Goal: Feedback & Contribution: Leave review/rating

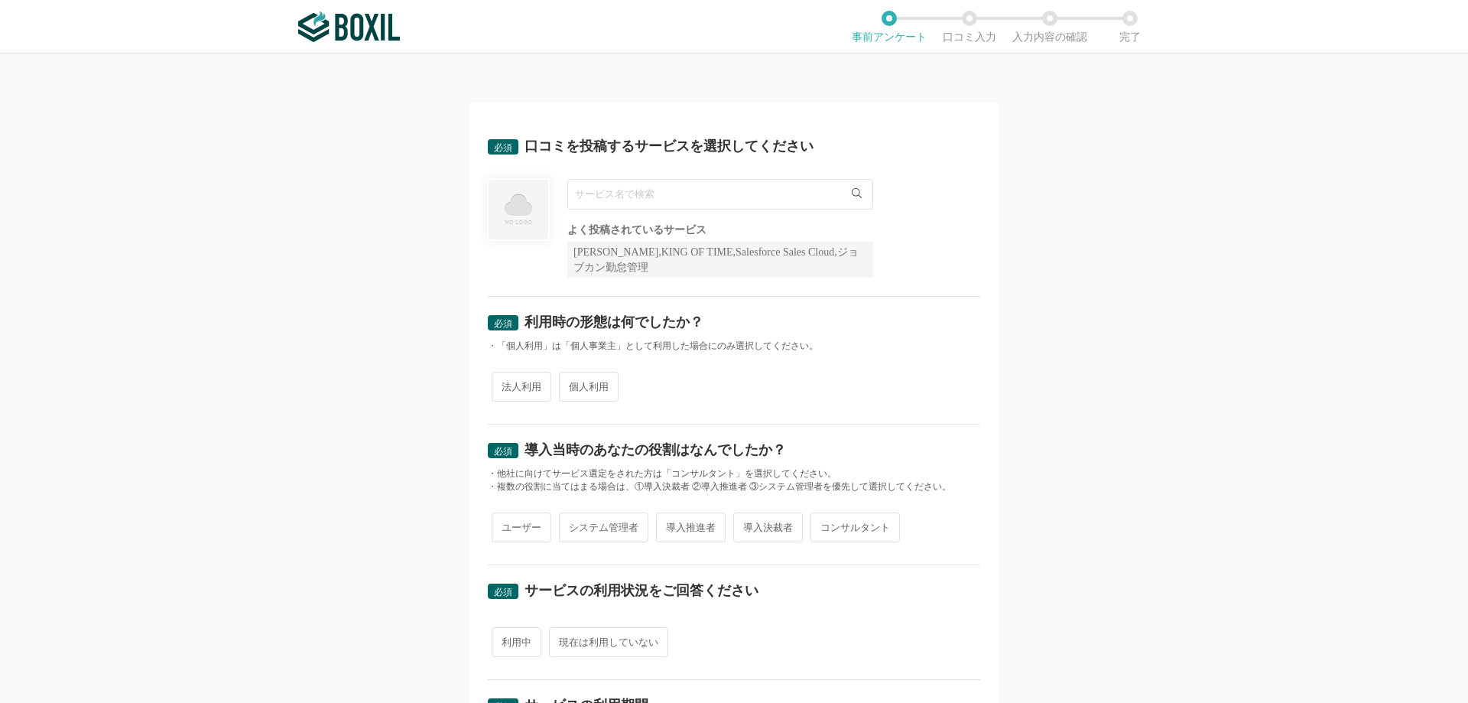
click at [640, 196] on input "text" at bounding box center [720, 194] width 306 height 31
type input "e"
type input "m"
type input "E"
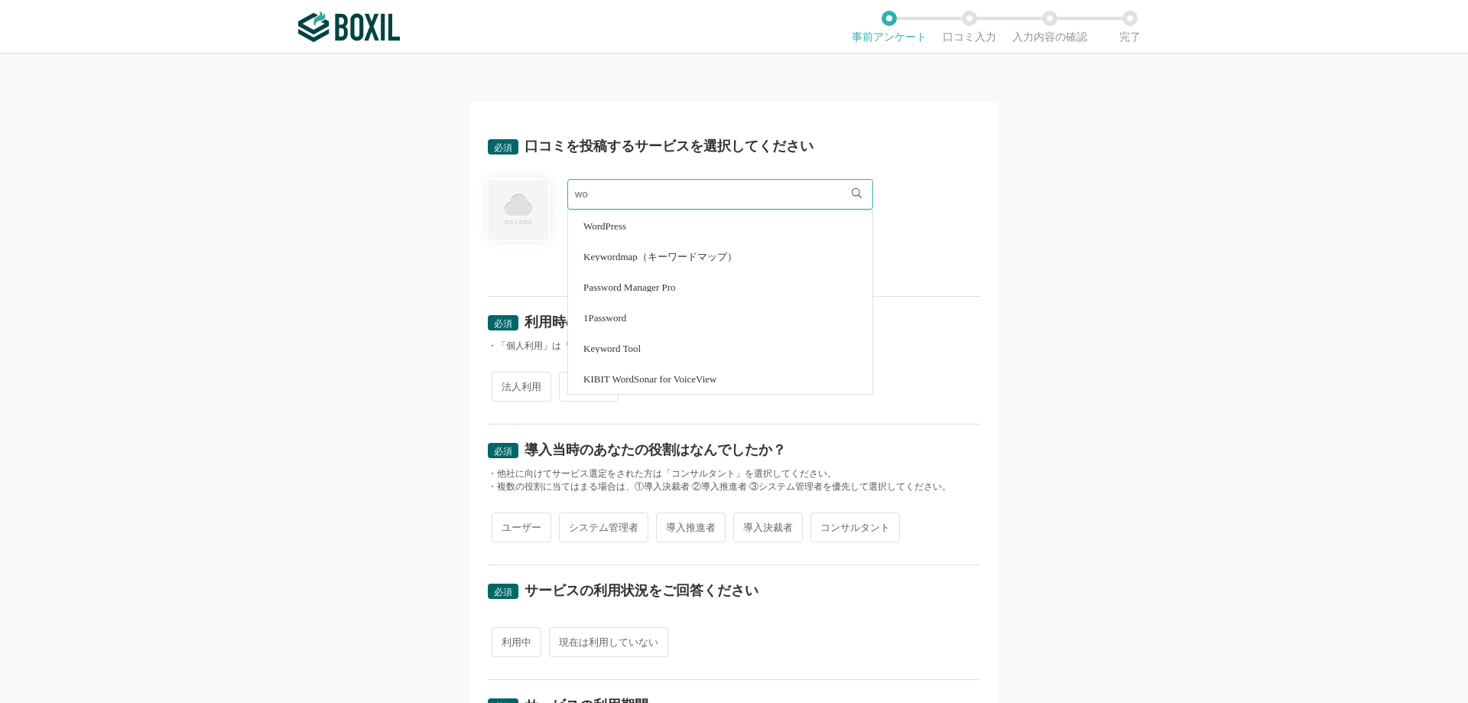
type input "w"
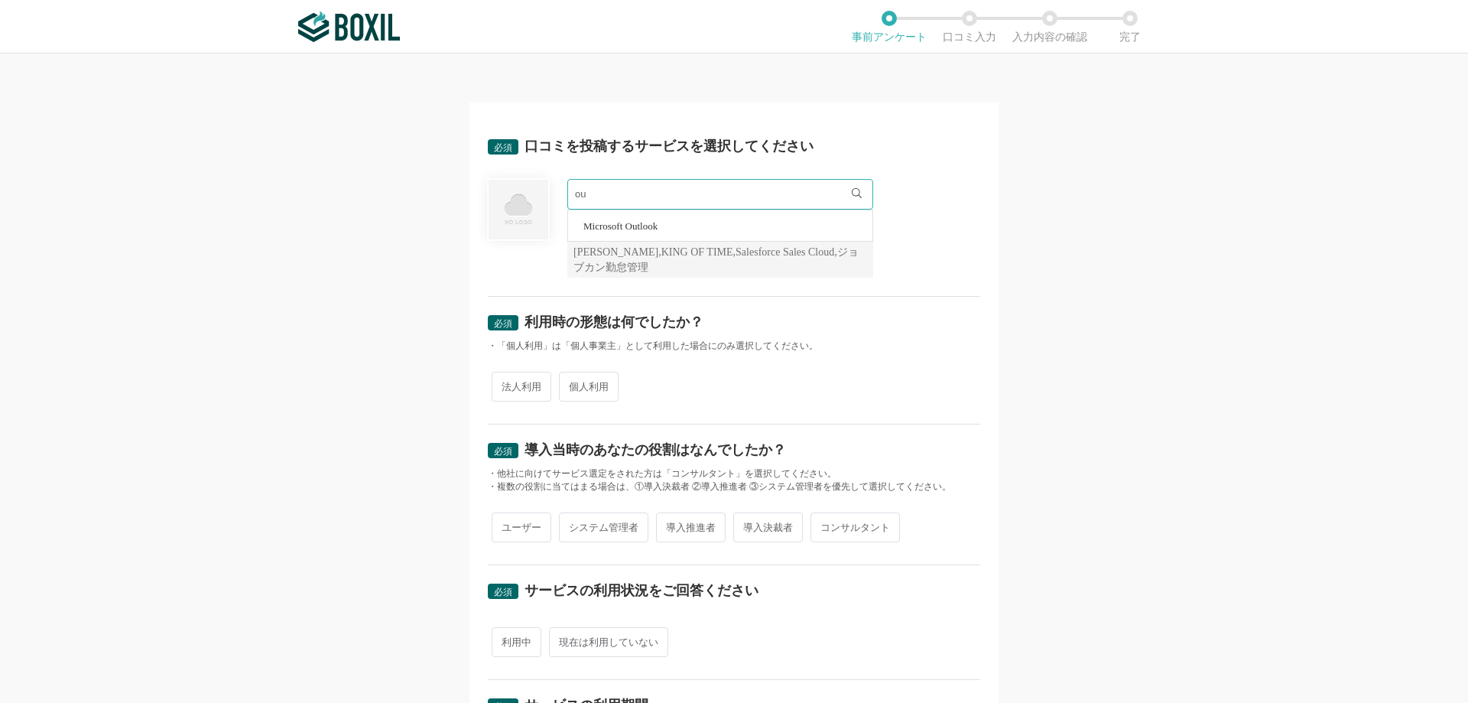
type input "o"
type input "Microsoft"
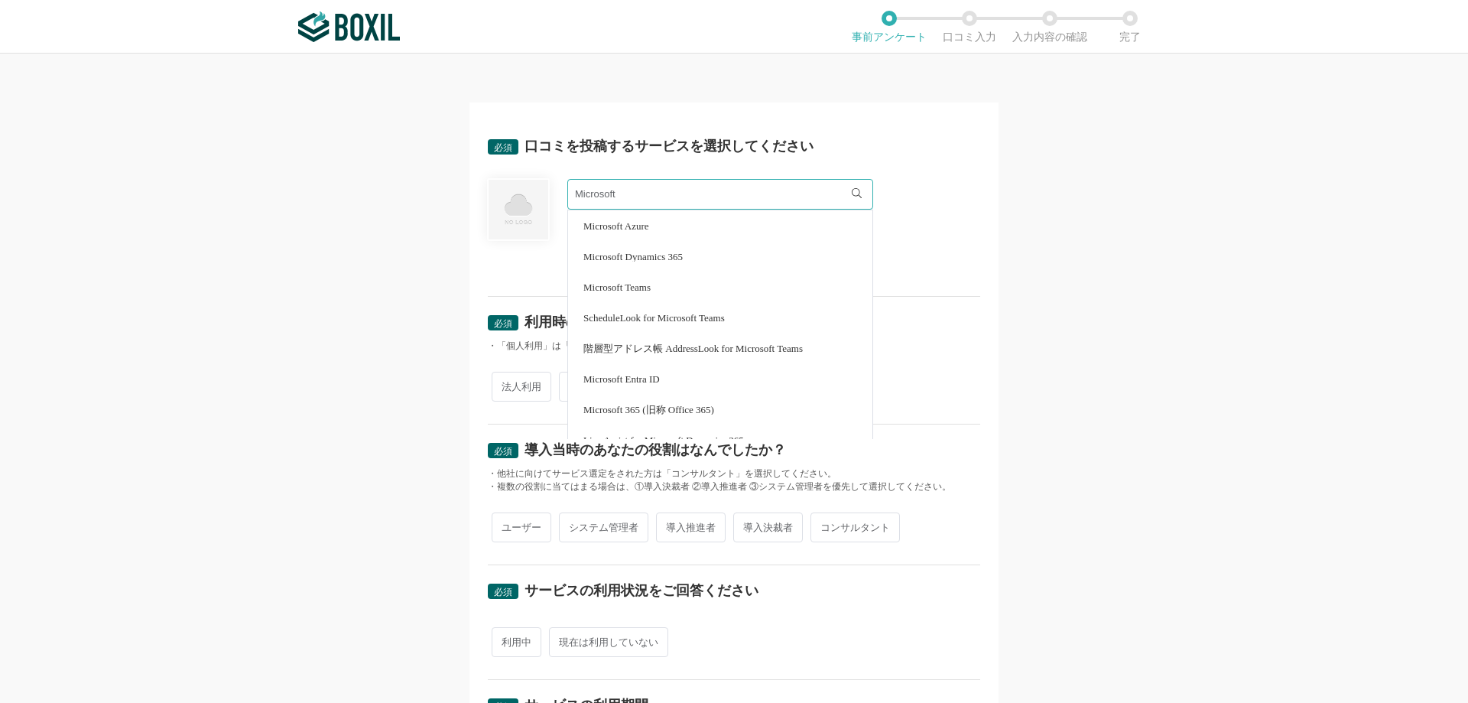
drag, startPoint x: 641, startPoint y: 192, endPoint x: 542, endPoint y: 192, distance: 98.6
click at [542, 192] on div "Microsoft Microsoft Azure Microsoft Dynamics 365 Microsoft Teams ScheduleLook f…" at bounding box center [734, 228] width 492 height 99
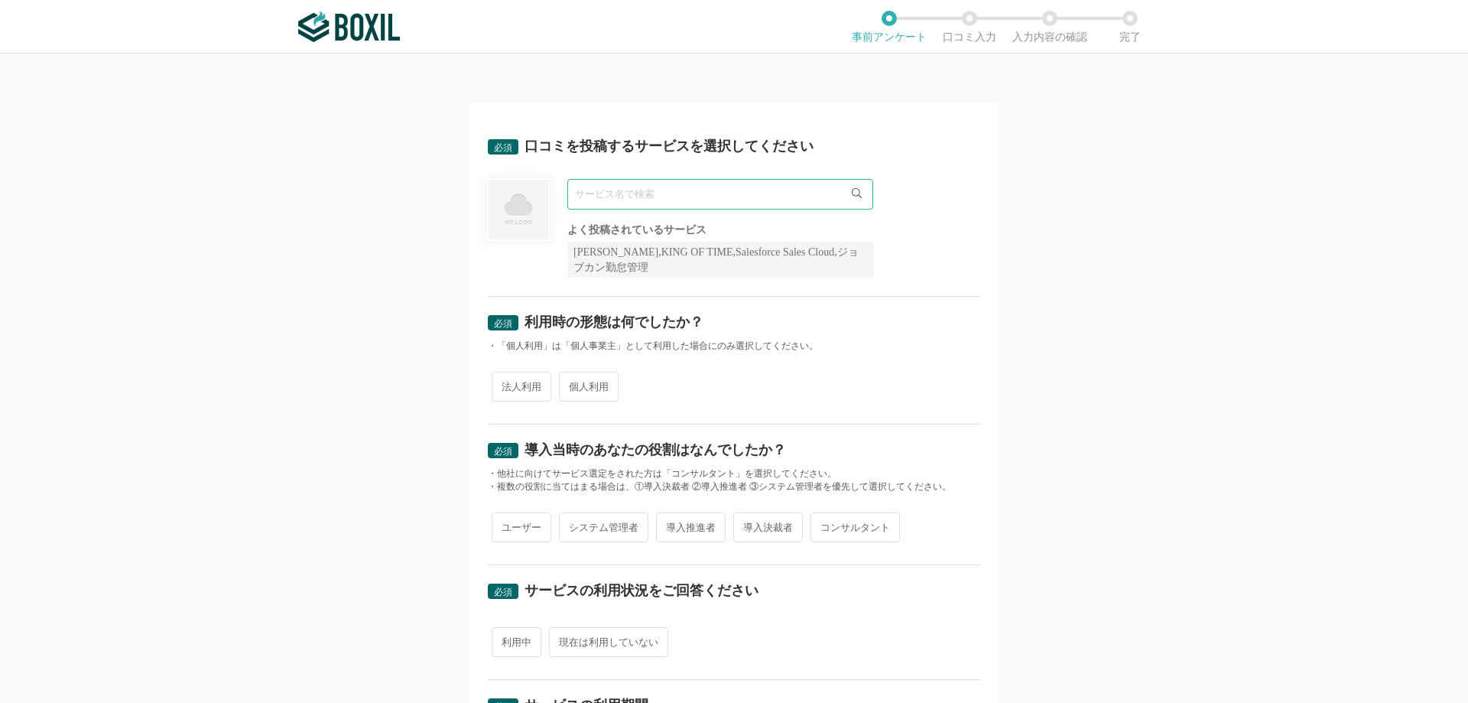
click at [339, 323] on div "必須 口コミを投稿するサービスを選択してください よく投稿されているサービス Sansan,KING OF TIME,Salesforce Sales Clo…" at bounding box center [734, 378] width 1468 height 649
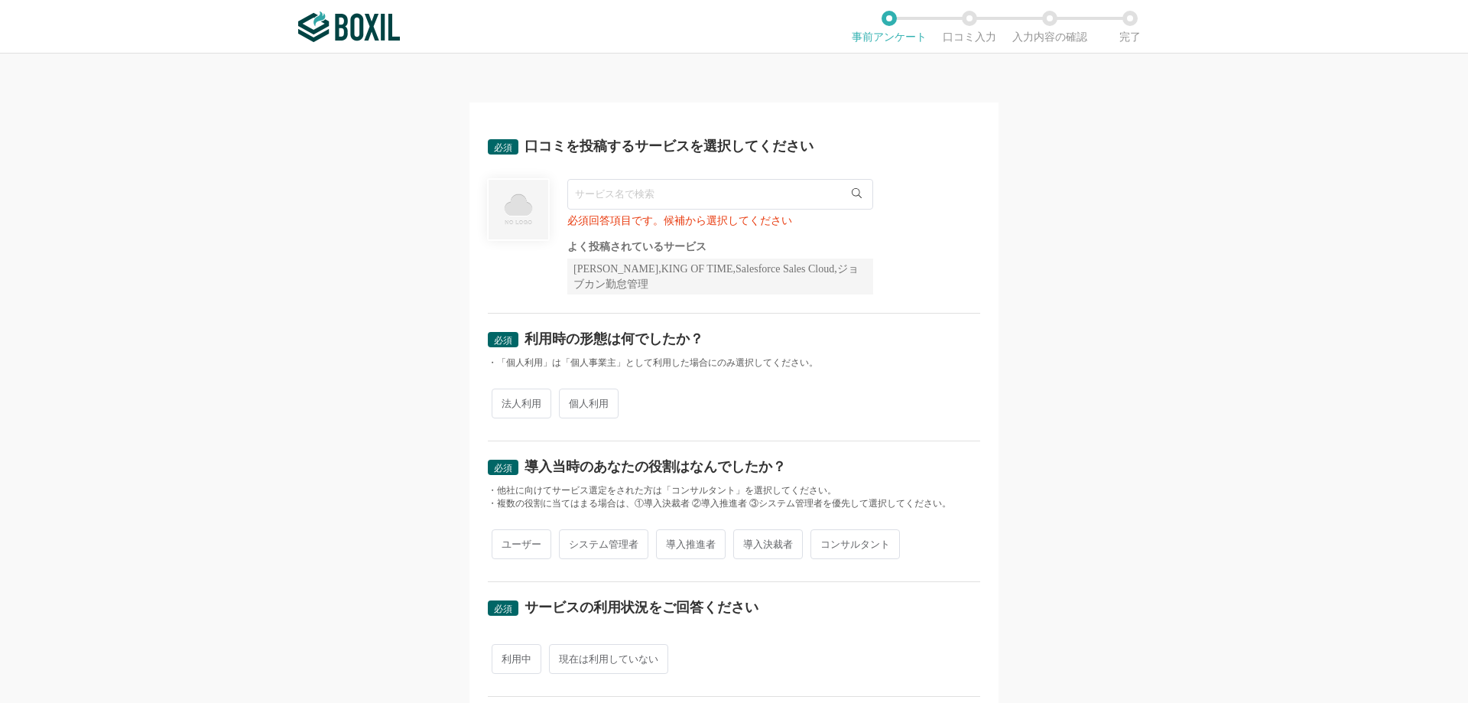
click at [612, 206] on input "text" at bounding box center [720, 194] width 306 height 31
click at [785, 191] on input "text" at bounding box center [720, 194] width 306 height 31
type input "ぉ"
type input "l"
click at [976, 193] on div "必須 口コミを投稿するサービスを選択してください 必須回答項目です。候補から選択してください よく投稿されているサービス Sansan,KING OF TIM…" at bounding box center [733, 645] width 529 height 1086
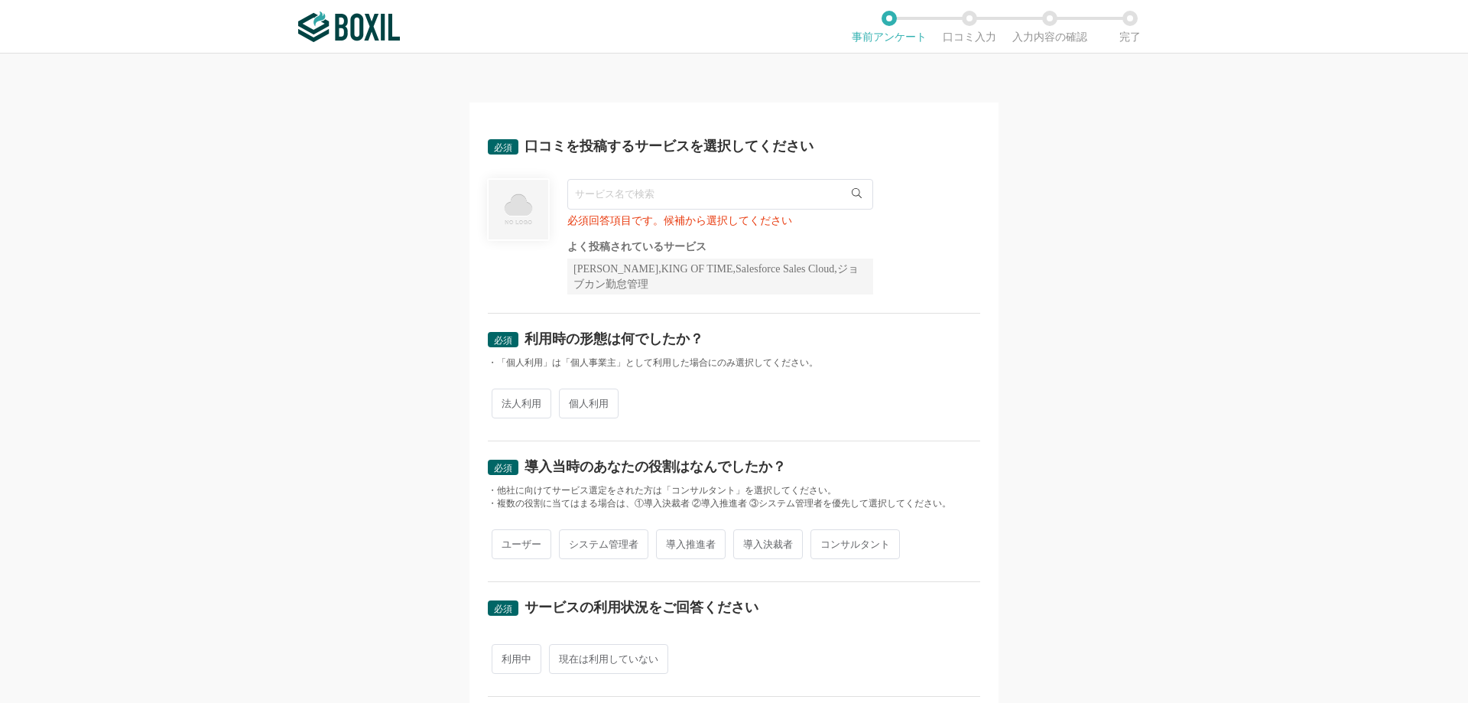
click at [747, 189] on input "text" at bounding box center [720, 194] width 306 height 31
type input "komoju"
drag, startPoint x: 618, startPoint y: 198, endPoint x: 540, endPoint y: 193, distance: 78.2
click at [540, 193] on div "komoju KOMOJU 必須回答項目です。候補から選択してください よく投稿されているサービス Sansan,KING OF TIME,Salesforc…" at bounding box center [734, 236] width 492 height 115
click at [241, 329] on div "必須 口コミを投稿するサービスを選択してください 必須回答項目です。候補から選択してください よく投稿されているサービス Sansan,KING OF TIM…" at bounding box center [734, 378] width 1468 height 649
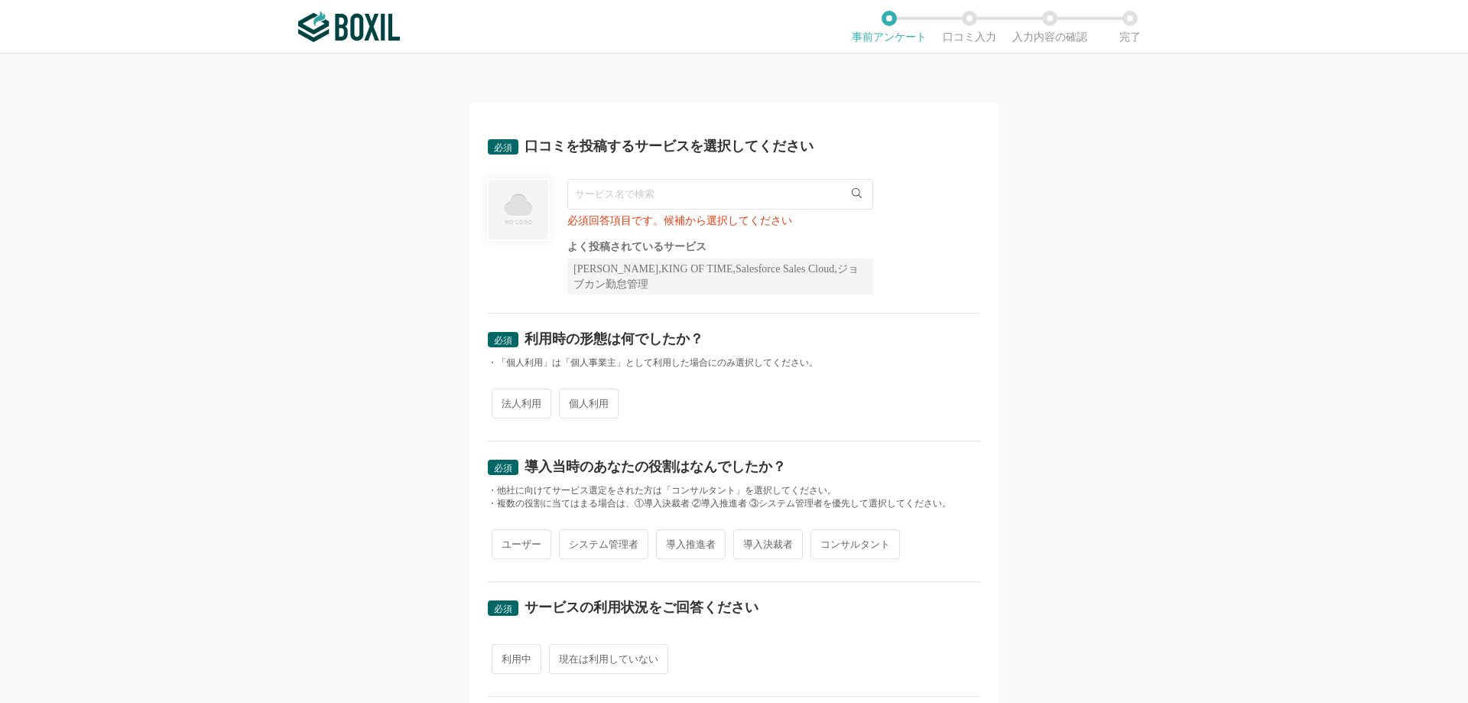
click at [693, 206] on input "text" at bounding box center [720, 194] width 306 height 31
click at [703, 197] on input "text" at bounding box center [720, 194] width 306 height 31
click at [695, 201] on input "text" at bounding box center [720, 194] width 306 height 31
type input "カスタマコントロール"
drag, startPoint x: 714, startPoint y: 193, endPoint x: 485, endPoint y: 193, distance: 229.4
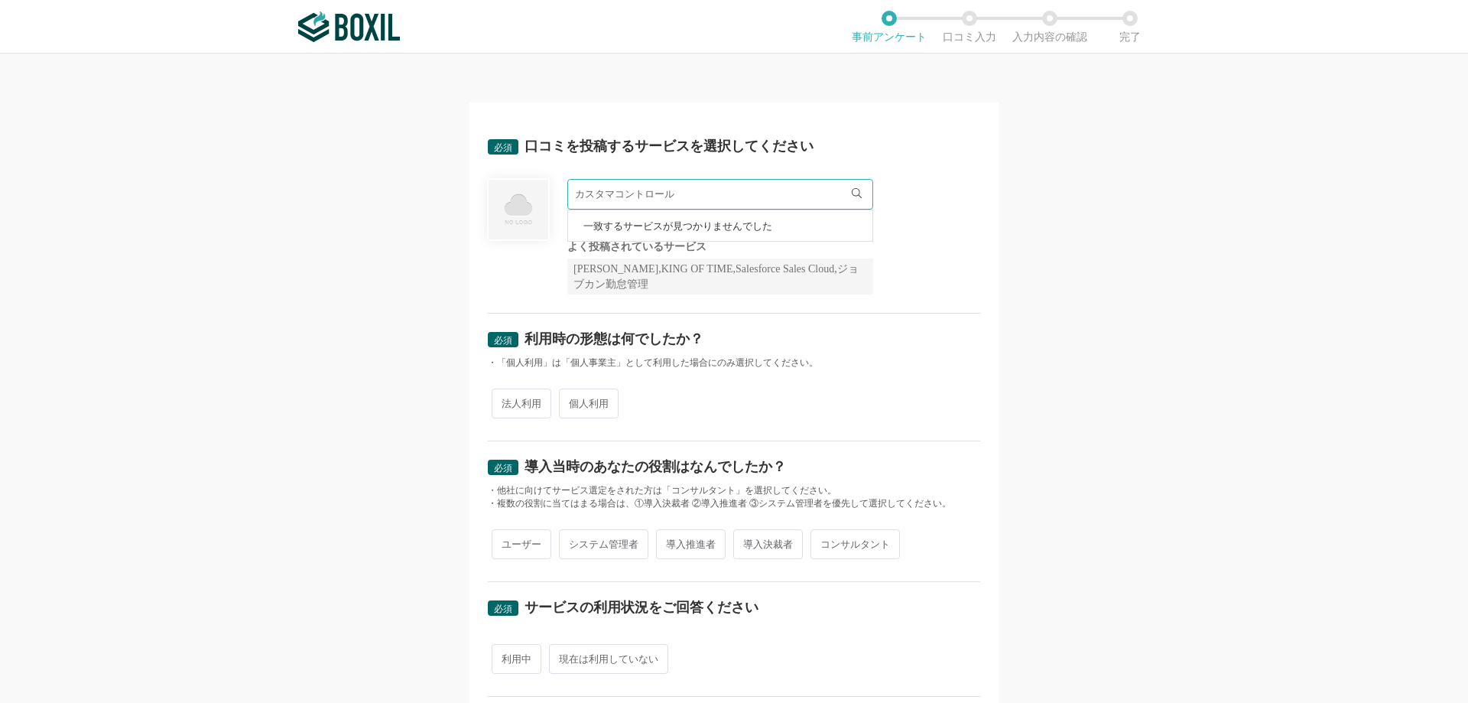
click at [488, 193] on div "カスタマコントロール 一致するサービスが見つかりませんでした 必須回答項目です。候補から選択してください よく投稿されているサービス Sansan,KING …" at bounding box center [734, 236] width 492 height 115
click at [370, 457] on div "必須 口コミを投稿するサービスを選択してください 必須回答項目です。候補から選択してください よく投稿されているサービス Sansan,KING OF TIM…" at bounding box center [734, 378] width 1468 height 649
click at [693, 205] on input "text" at bounding box center [720, 194] width 306 height 31
type input "z"
click at [668, 204] on input "text" at bounding box center [720, 194] width 306 height 31
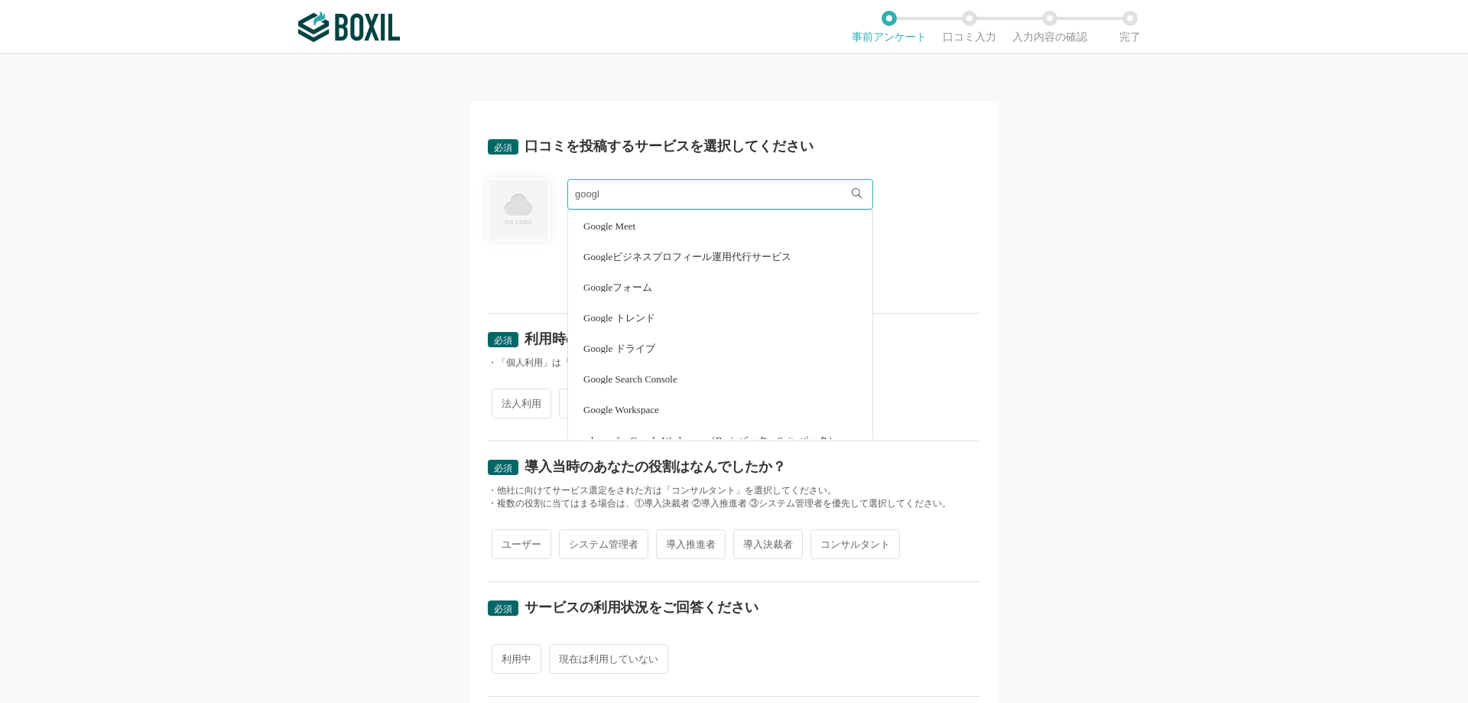
type input "google"
drag, startPoint x: 681, startPoint y: 198, endPoint x: 468, endPoint y: 200, distance: 213.3
click at [469, 200] on div "必須 口コミを投稿するサービスを選択してください google Google Meet Googleビジネスプロフィール運用代行サービス Googleフォーム…" at bounding box center [733, 645] width 529 height 1086
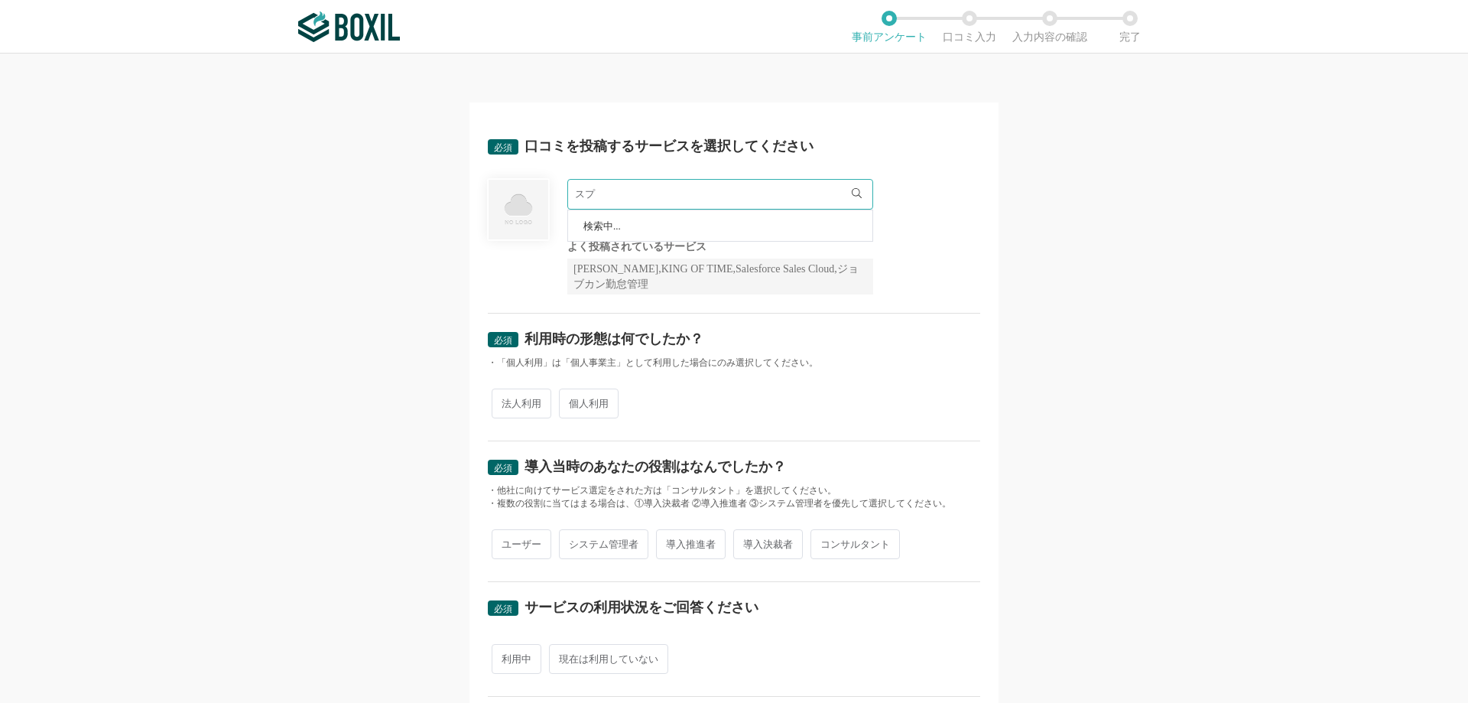
type input "ス"
click at [668, 193] on input "text" at bounding box center [720, 194] width 306 height 31
type input "を"
type input "￥"
type input "w"
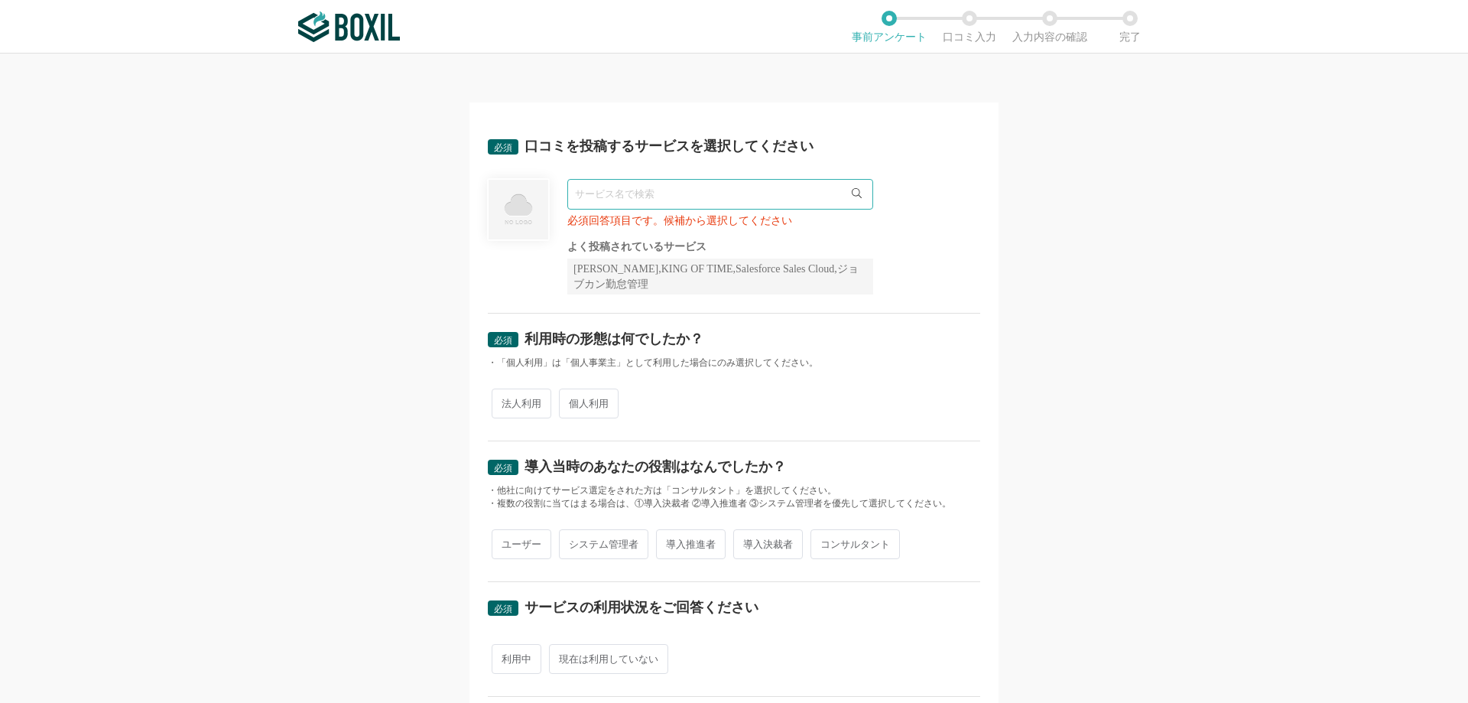
click at [1046, 274] on div "必須 口コミを投稿するサービスを選択してください 必須回答項目です。候補から選択してください よく投稿されているサービス Sansan,KING OF TIM…" at bounding box center [734, 378] width 1468 height 649
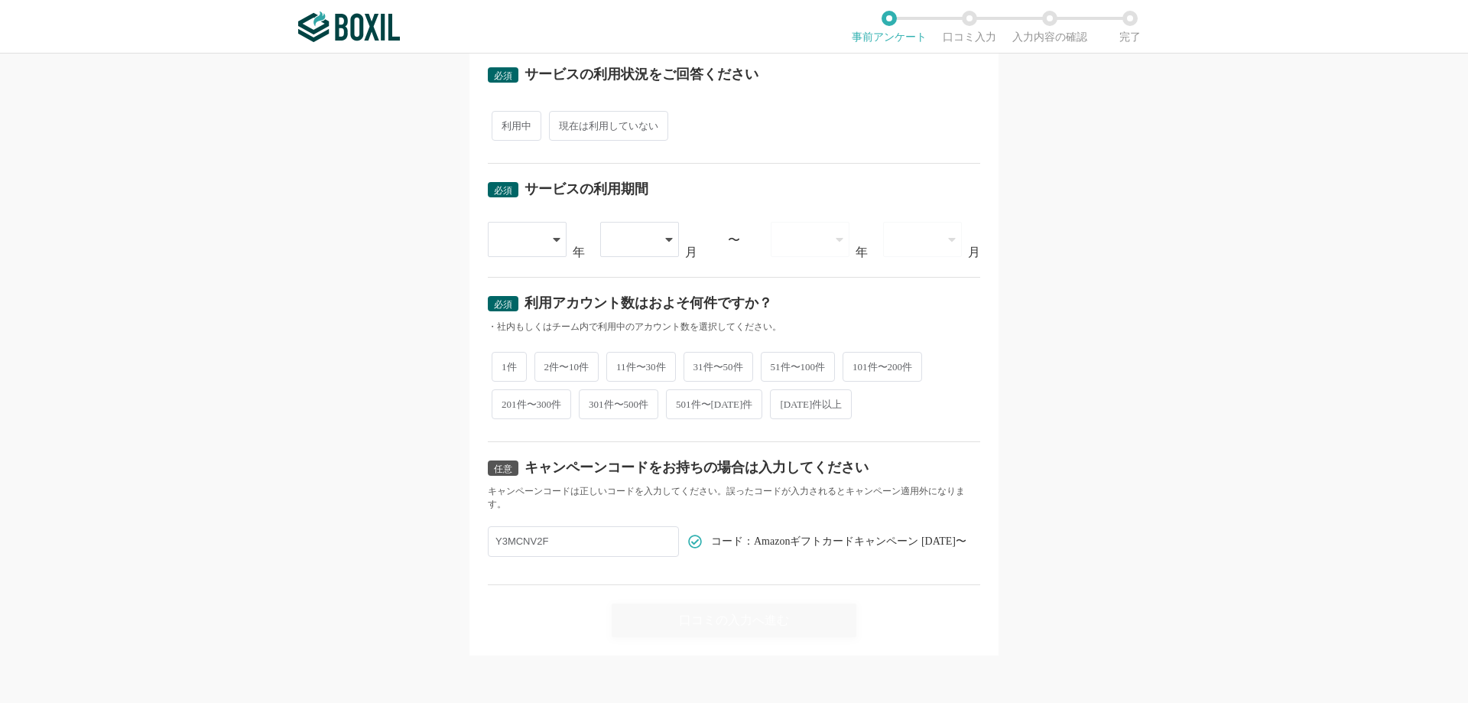
scroll to position [227, 0]
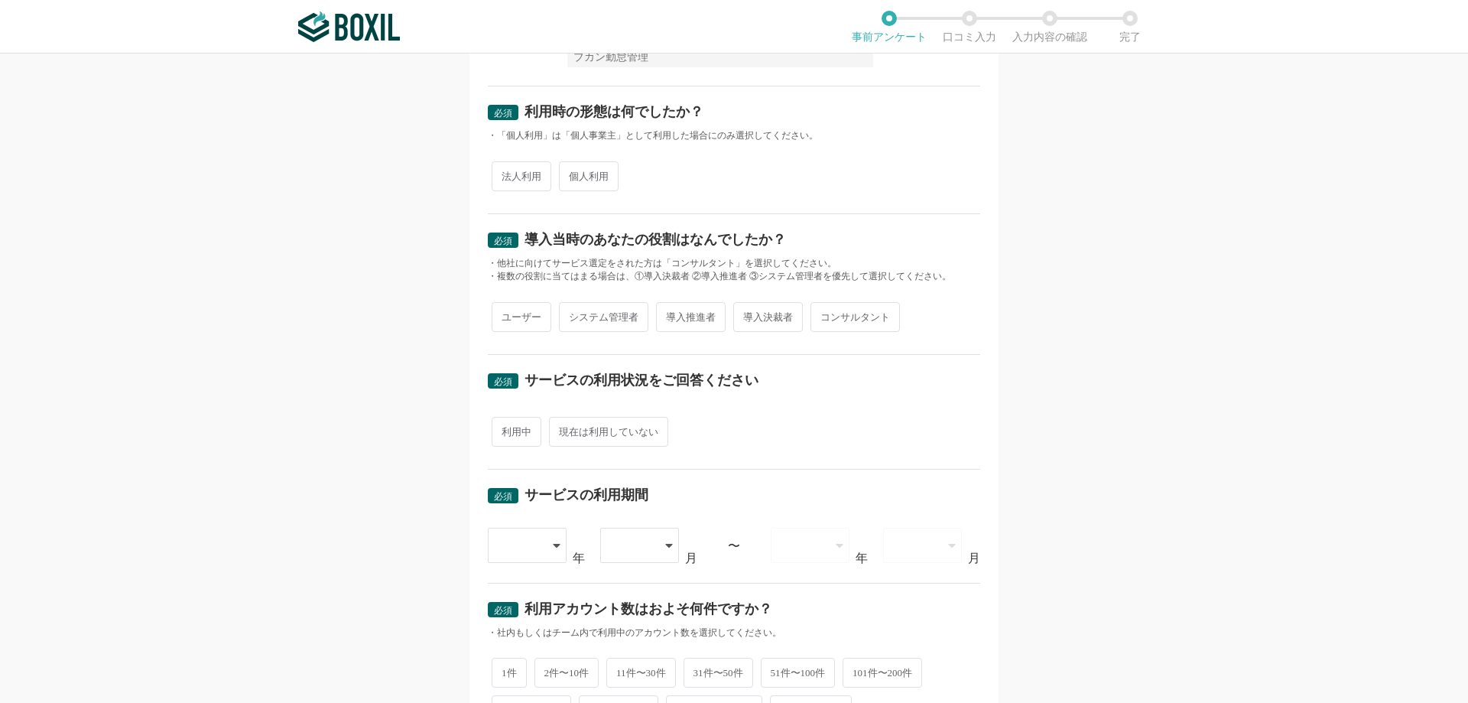
click at [232, 226] on div "必須 口コミを投稿するサービスを選択してください 必須回答項目です。候補から選択してください よく投稿されているサービス Sansan,KING OF TIM…" at bounding box center [734, 378] width 1468 height 649
click at [360, 401] on div "必須 口コミを投稿するサービスを選択してください 必須回答項目です。候補から選択してください よく投稿されているサービス Sansan,KING OF TIM…" at bounding box center [734, 378] width 1468 height 649
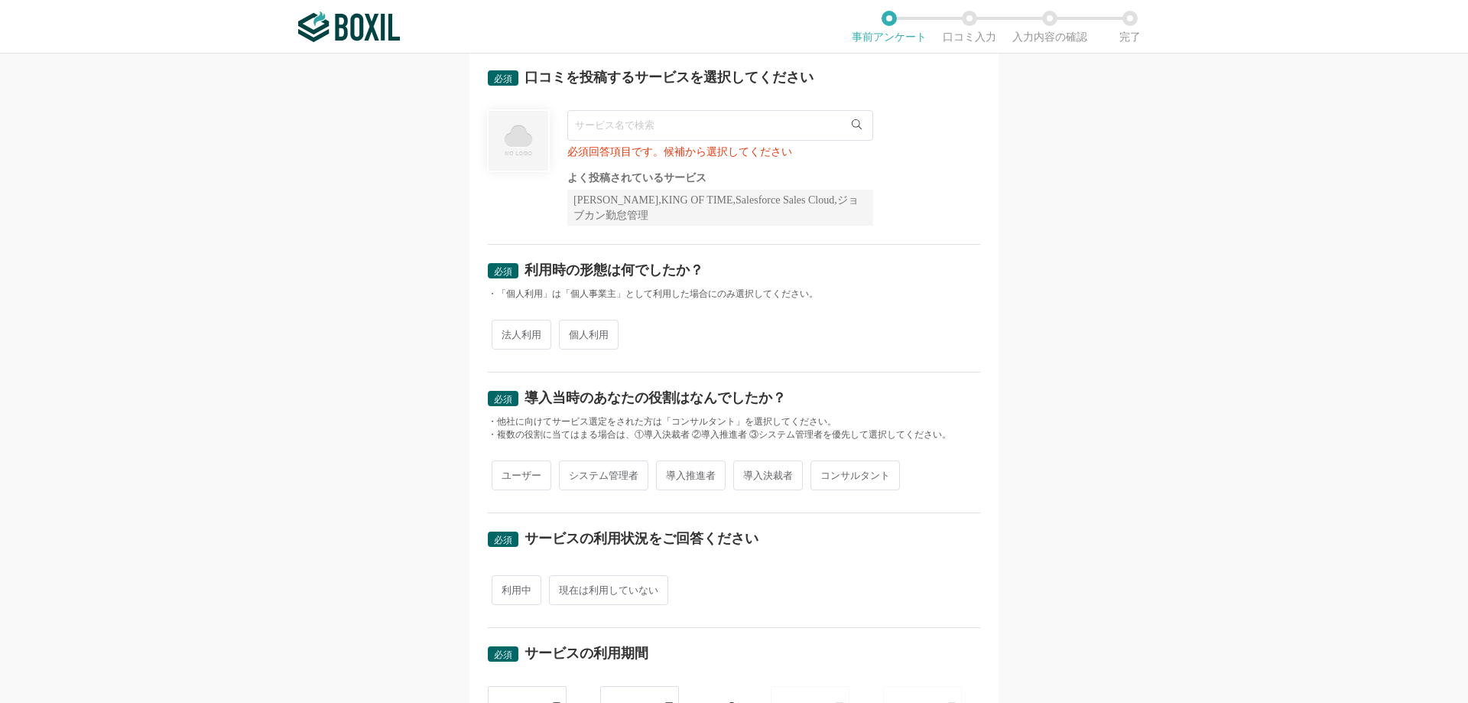
scroll to position [0, 0]
